Goal: Transaction & Acquisition: Obtain resource

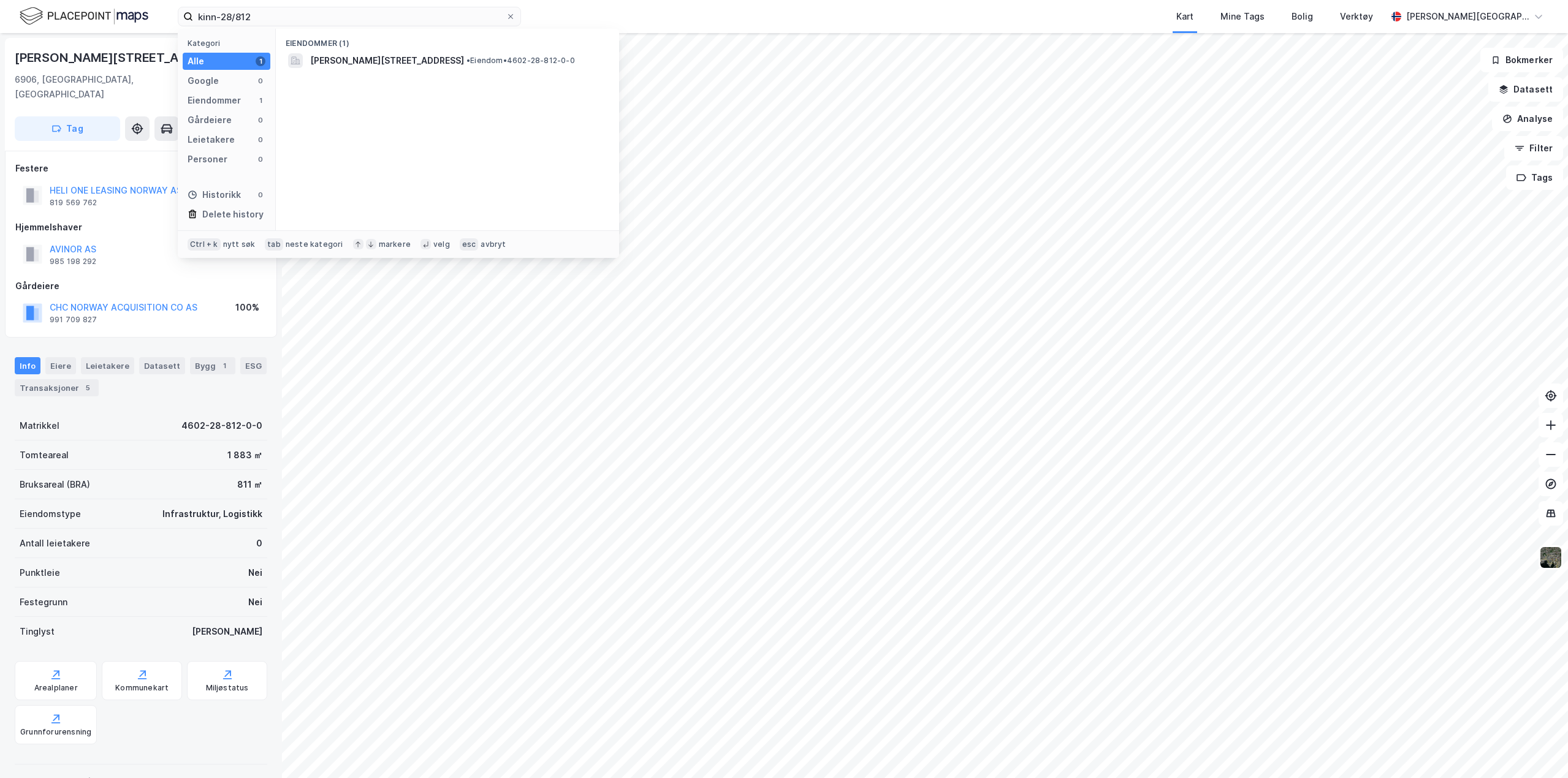
click at [31, 14] on div "kinn-28/812 Kategori Alle 1 Google 0 Eiendommer 1 Gårdeiere 0 Leietakere 0 Pers…" at bounding box center [784, 17] width 1568 height 33
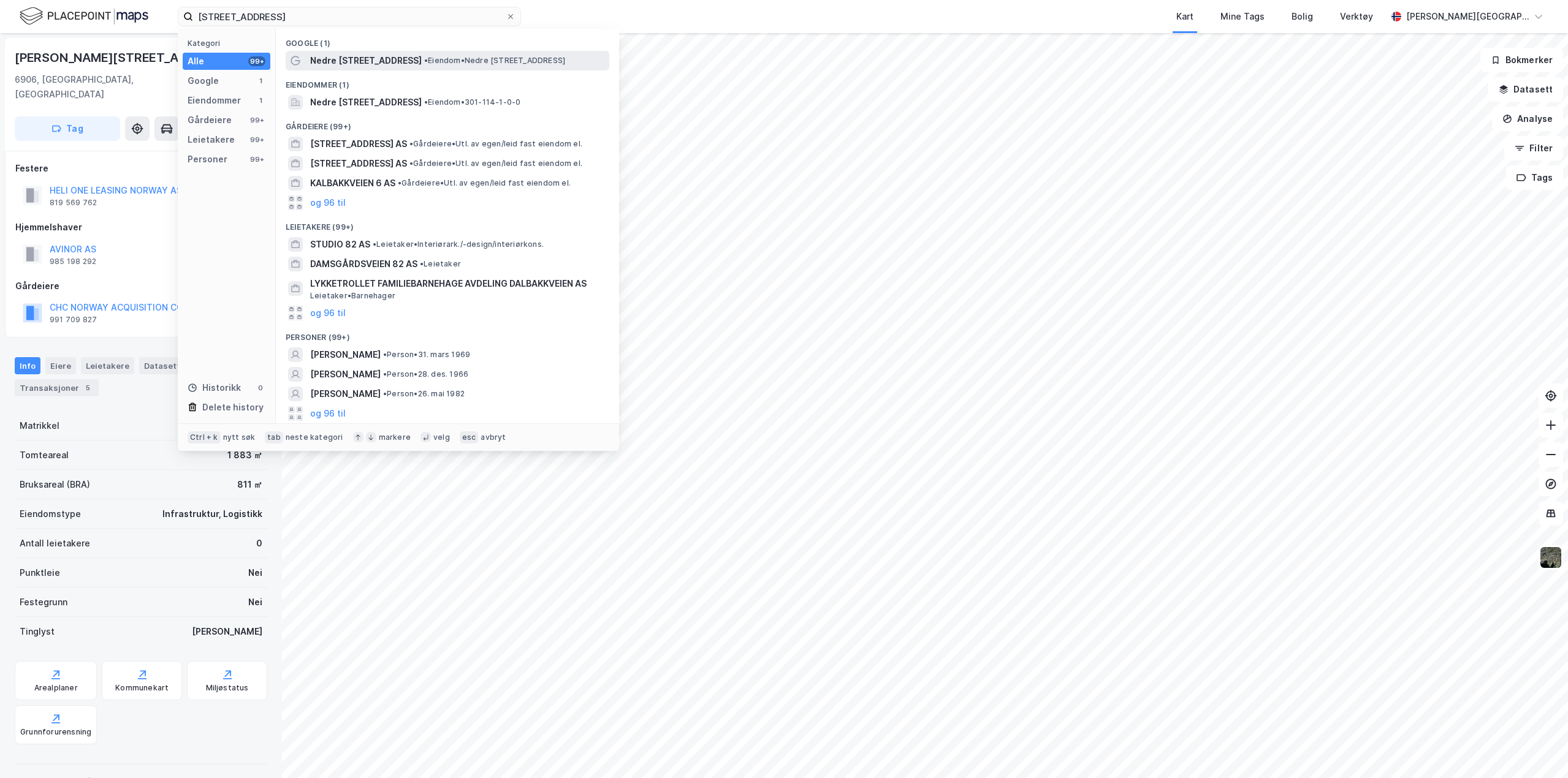
type input "[STREET_ADDRESS]"
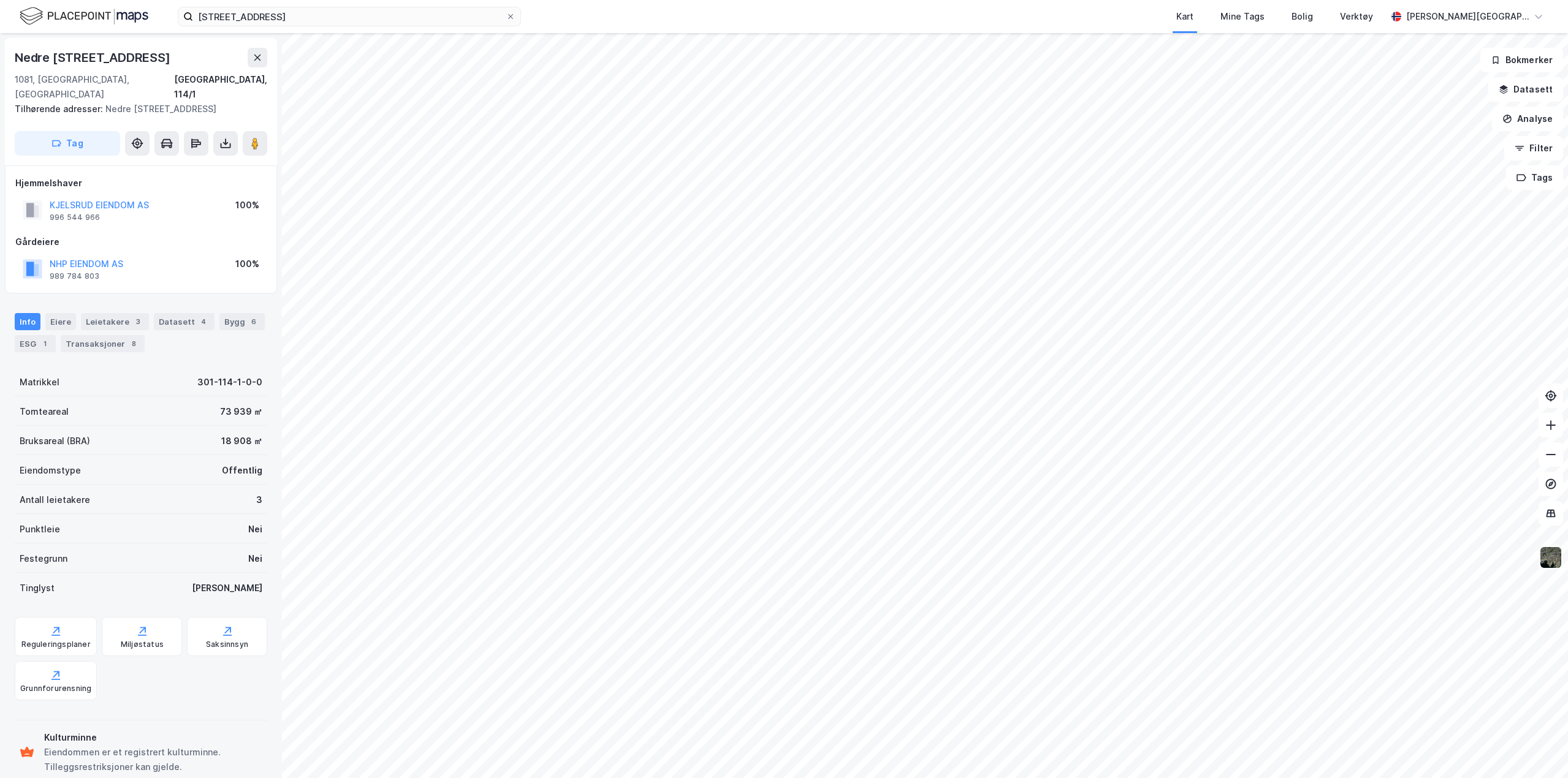
click at [1551, 560] on img at bounding box center [1551, 557] width 23 height 23
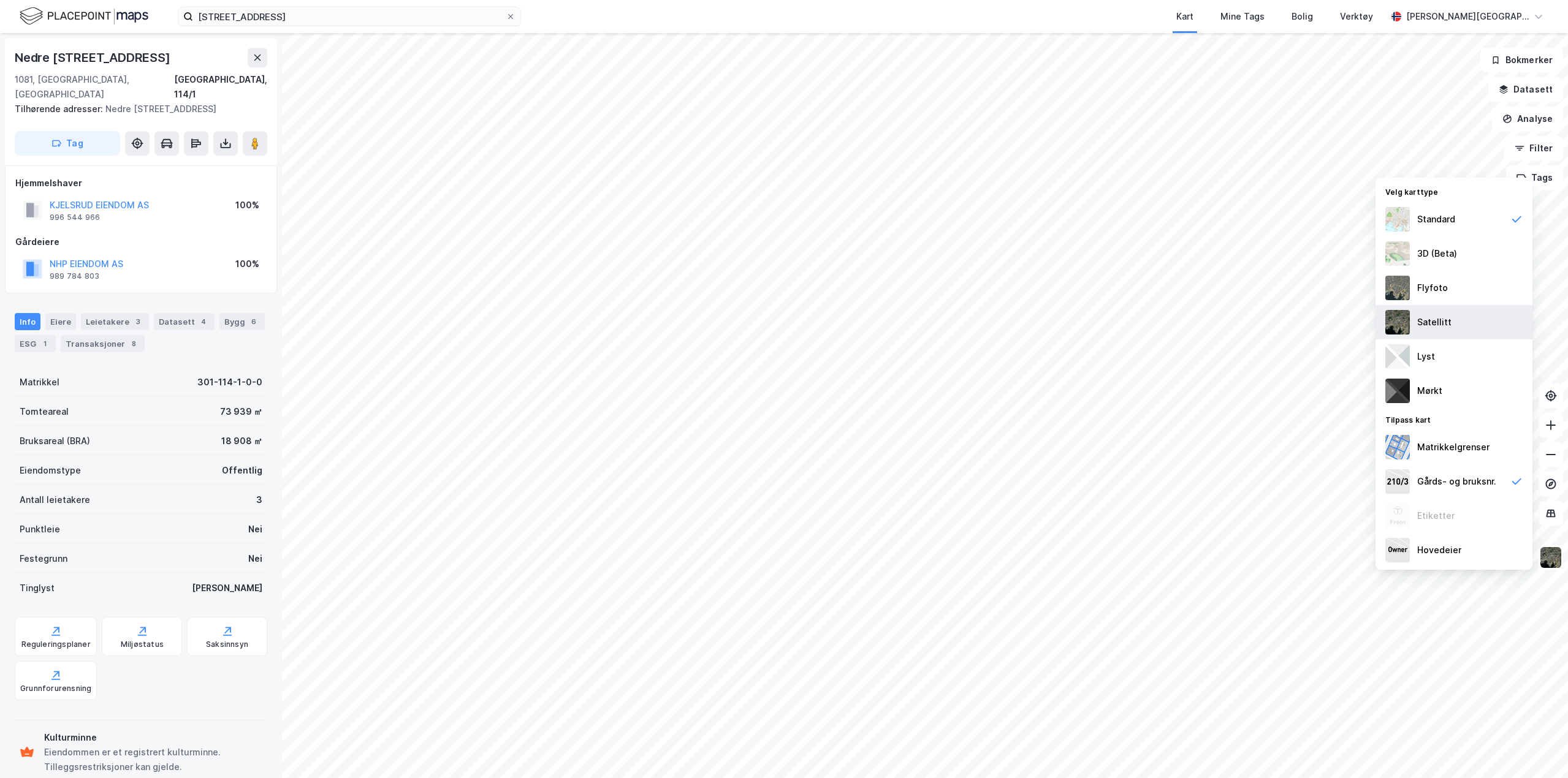
click at [1402, 315] on img at bounding box center [1398, 322] width 25 height 25
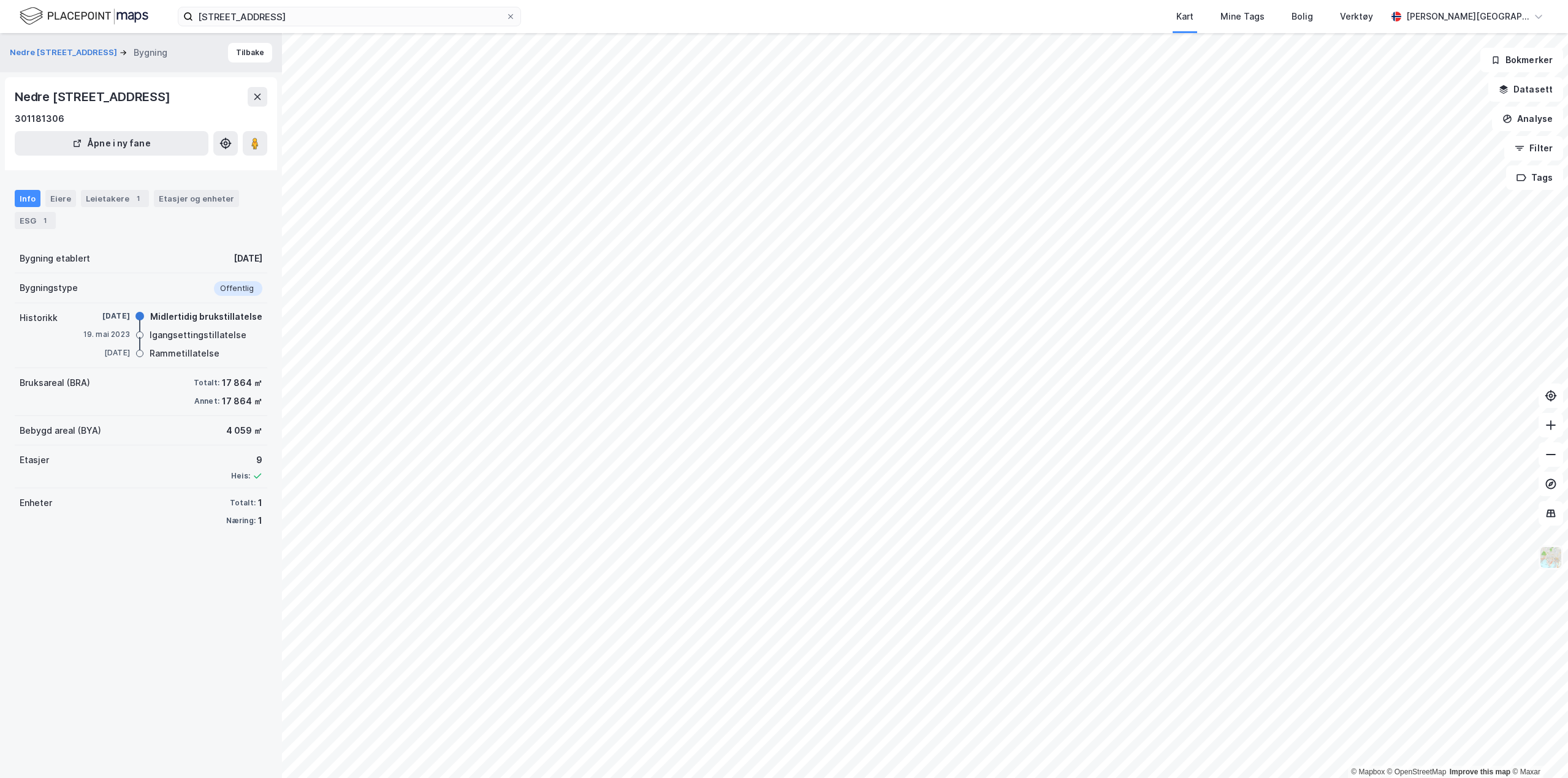
click at [1555, 564] on img at bounding box center [1551, 557] width 23 height 23
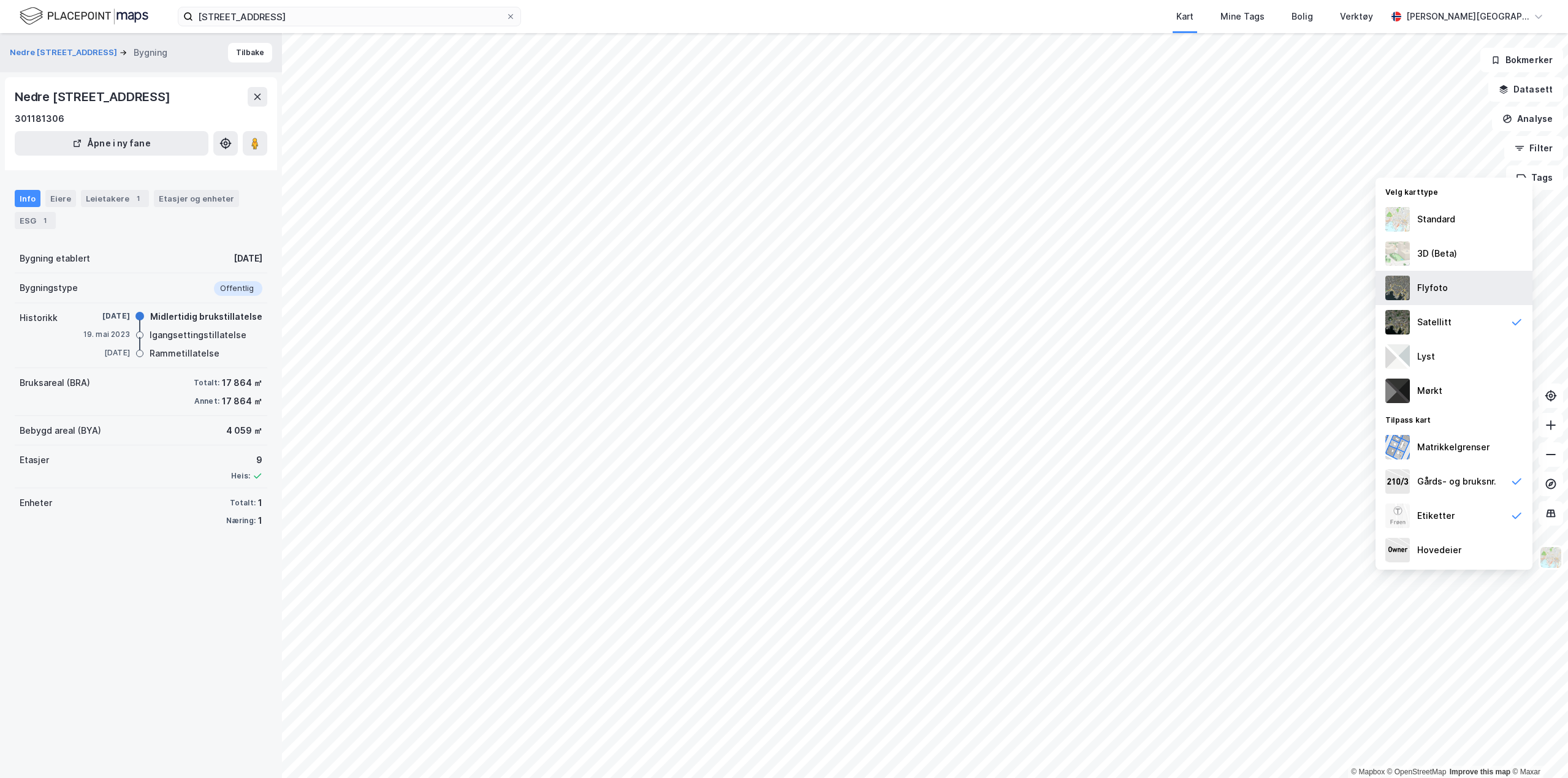
click at [1423, 280] on div "Flyfoto" at bounding box center [1454, 288] width 157 height 34
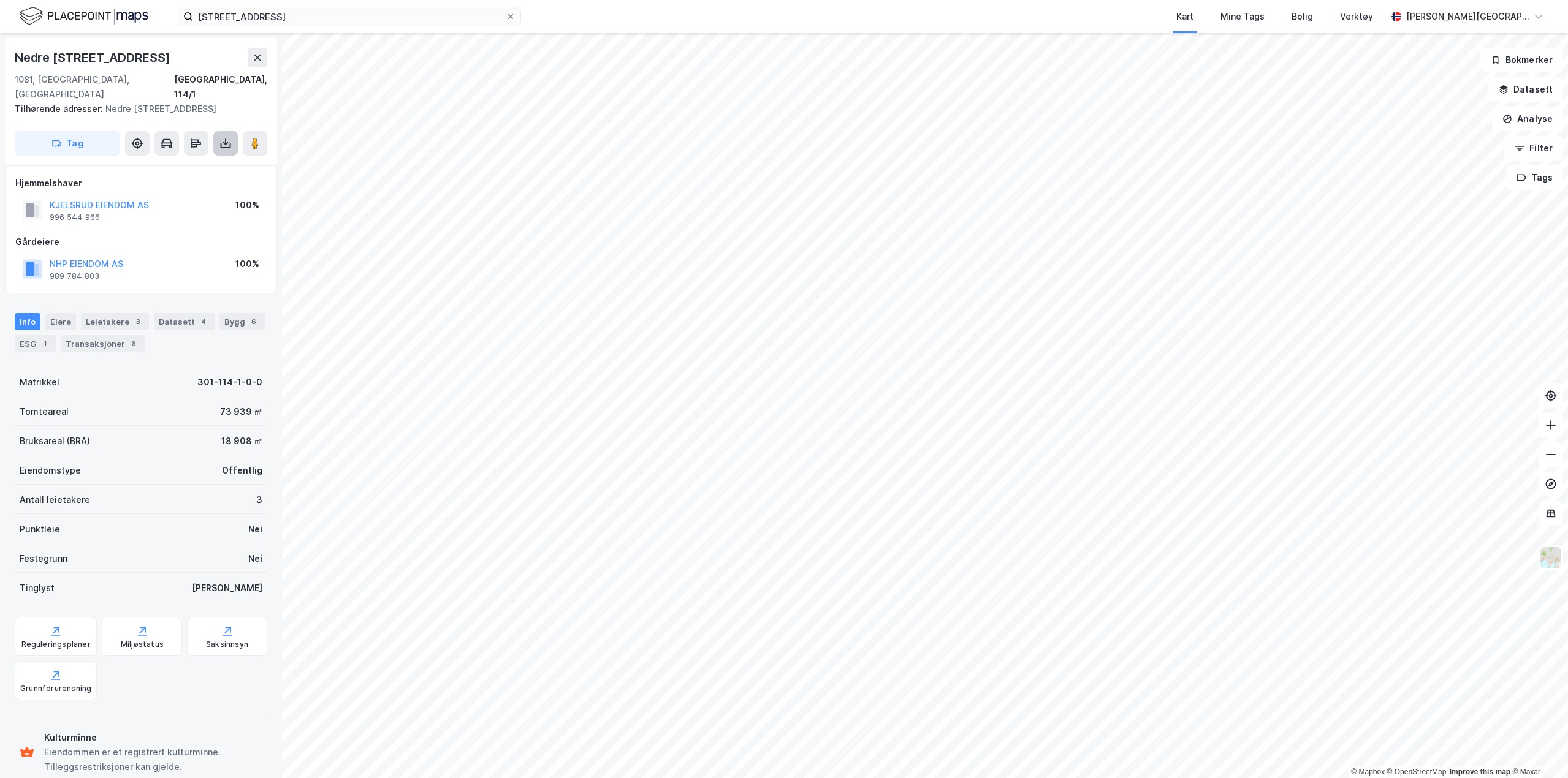
click at [231, 132] on button at bounding box center [225, 143] width 25 height 25
click at [207, 158] on div "Last ned grunnbok" at bounding box center [172, 168] width 131 height 20
